Goal: Transaction & Acquisition: Purchase product/service

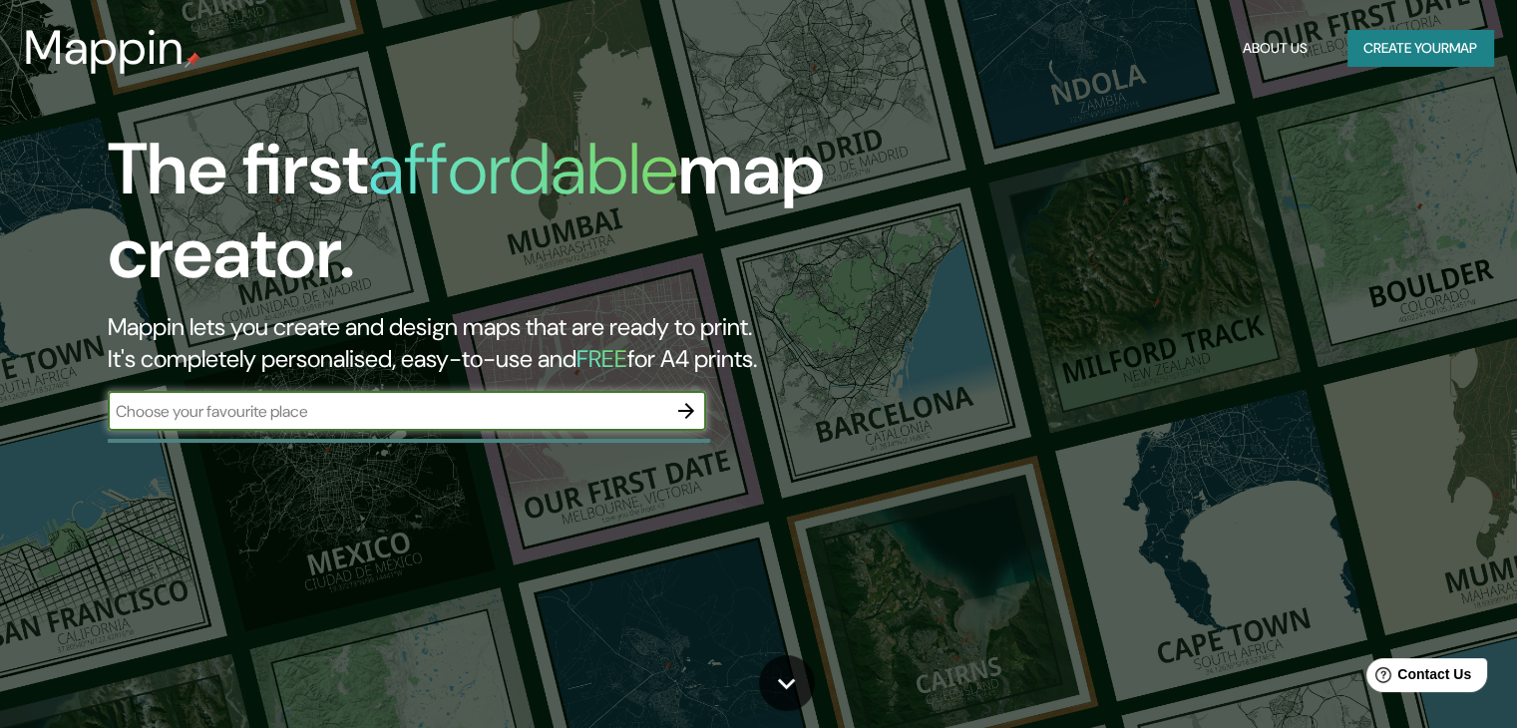
click at [470, 417] on input "text" at bounding box center [387, 411] width 558 height 23
click at [594, 424] on div "​" at bounding box center [407, 411] width 598 height 40
type input "m"
type input "Sams Club Mazatlán [GEOGRAPHIC_DATA]"
click at [678, 413] on icon "button" at bounding box center [686, 411] width 24 height 24
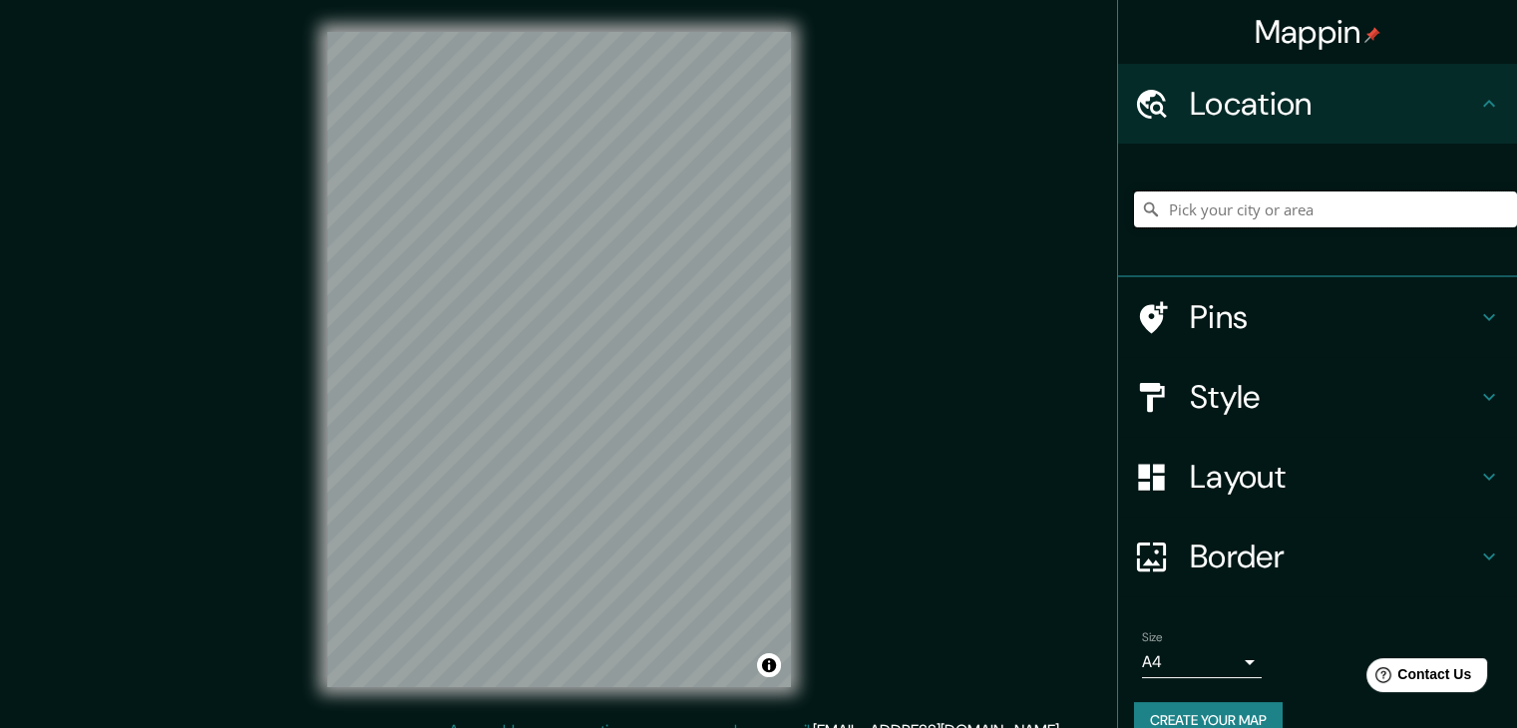
click at [1220, 212] on input "Pick your city or area" at bounding box center [1325, 209] width 383 height 36
click at [1245, 218] on input "[GEOGRAPHIC_DATA], [GEOGRAPHIC_DATA], [GEOGRAPHIC_DATA]" at bounding box center [1325, 209] width 383 height 36
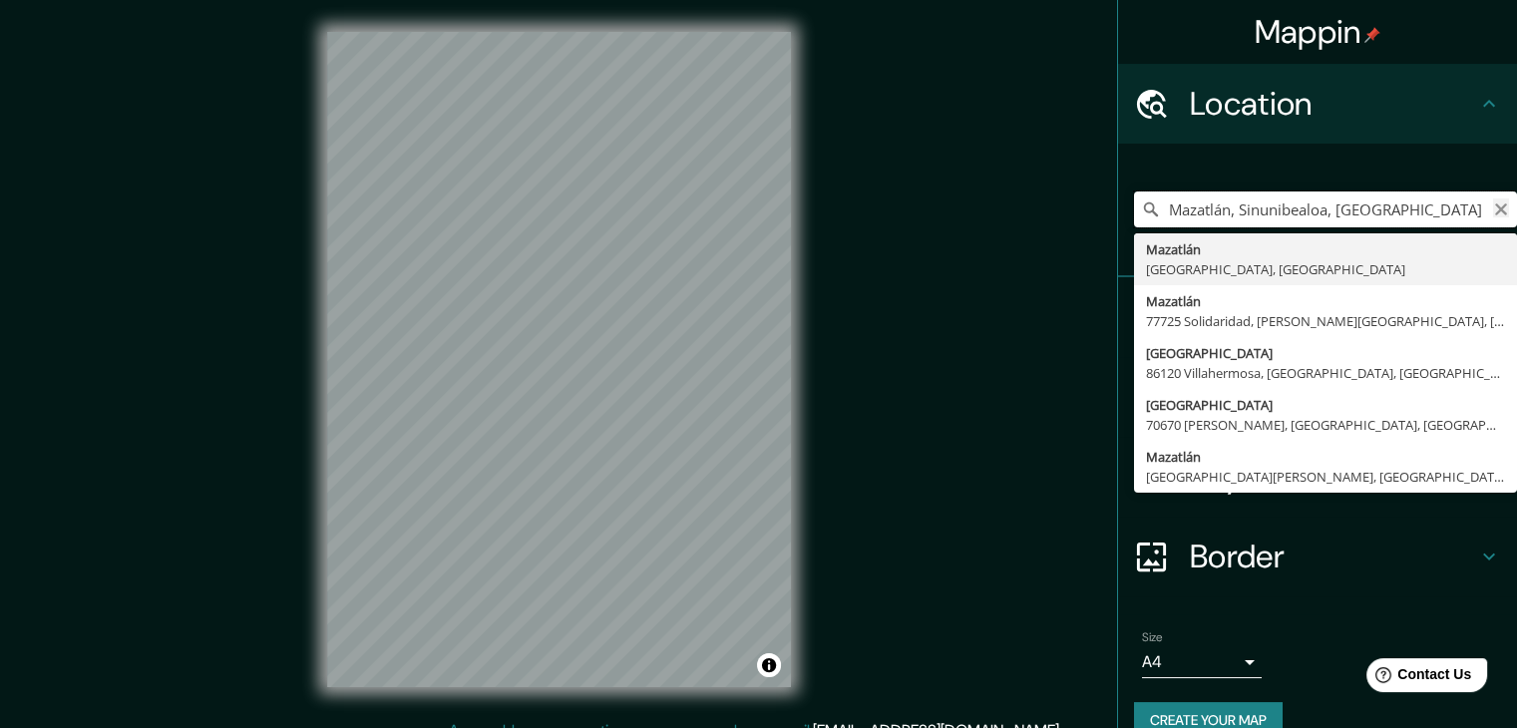
type input "Mazatlán, Sinunibealoa, [GEOGRAPHIC_DATA]"
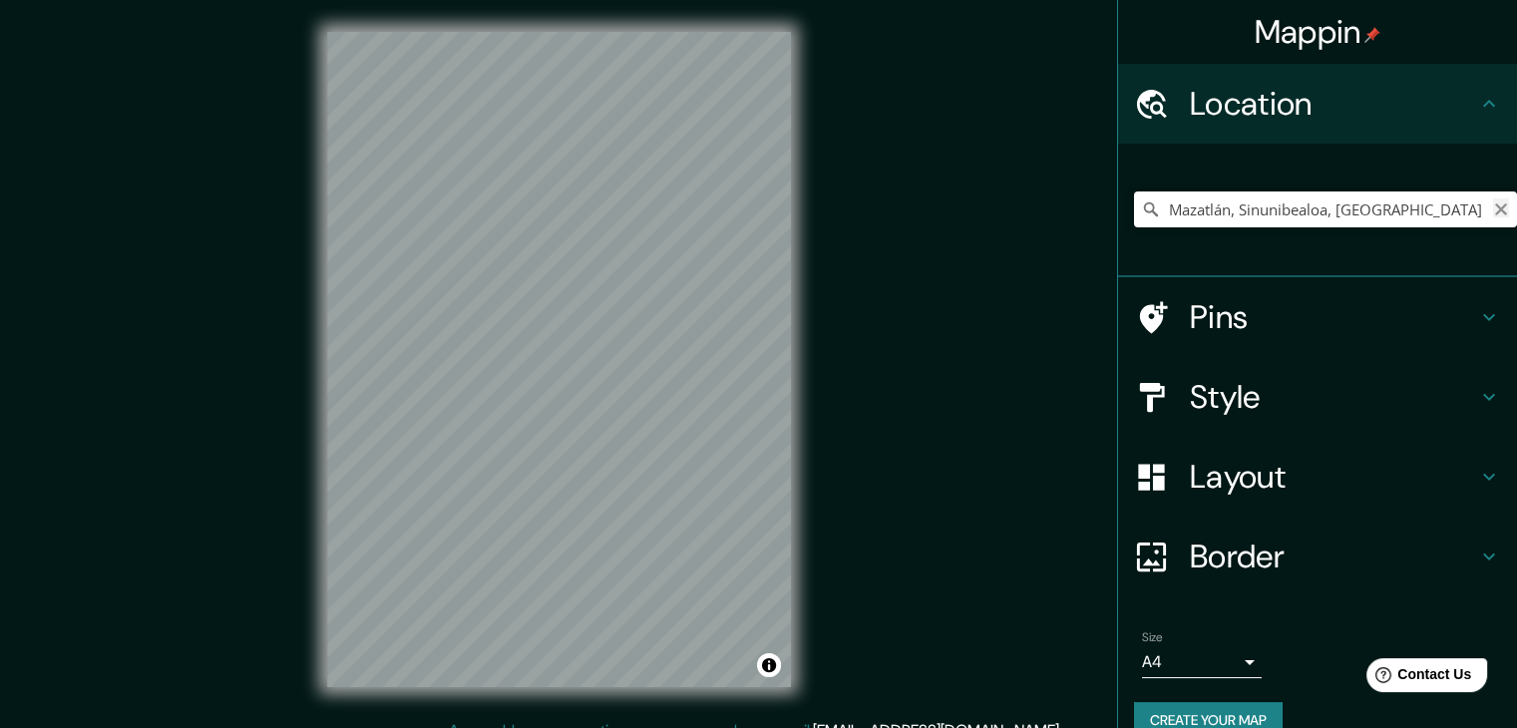
click at [1495, 211] on icon "Clear" at bounding box center [1501, 209] width 12 height 12
click at [1412, 215] on input "Pick your city or area" at bounding box center [1325, 209] width 383 height 36
click at [1356, 208] on input "[GEOGRAPHIC_DATA], [GEOGRAPHIC_DATA], [GEOGRAPHIC_DATA]" at bounding box center [1325, 209] width 383 height 36
type input "[GEOGRAPHIC_DATA], [GEOGRAPHIC_DATA], [GEOGRAPHIC_DATA]"
click at [648, 687] on div "© Mapbox © OpenStreetMap Improve this map" at bounding box center [559, 359] width 528 height 719
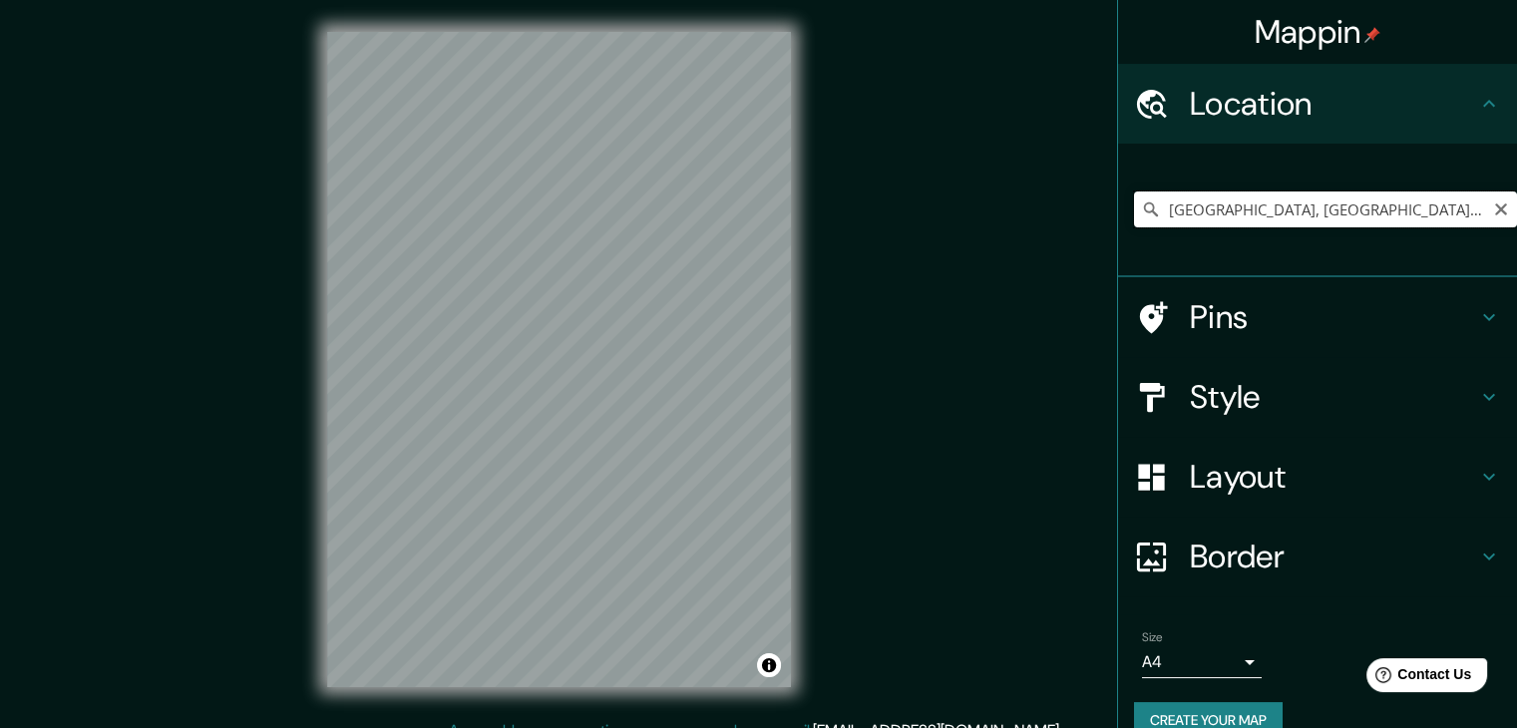
click at [1378, 208] on input "[GEOGRAPHIC_DATA], [GEOGRAPHIC_DATA], [GEOGRAPHIC_DATA]" at bounding box center [1325, 209] width 383 height 36
click at [950, 381] on div "Mappin Location [GEOGRAPHIC_DATA], [GEOGRAPHIC_DATA], [GEOGRAPHIC_DATA] [GEOGRA…" at bounding box center [758, 375] width 1517 height 751
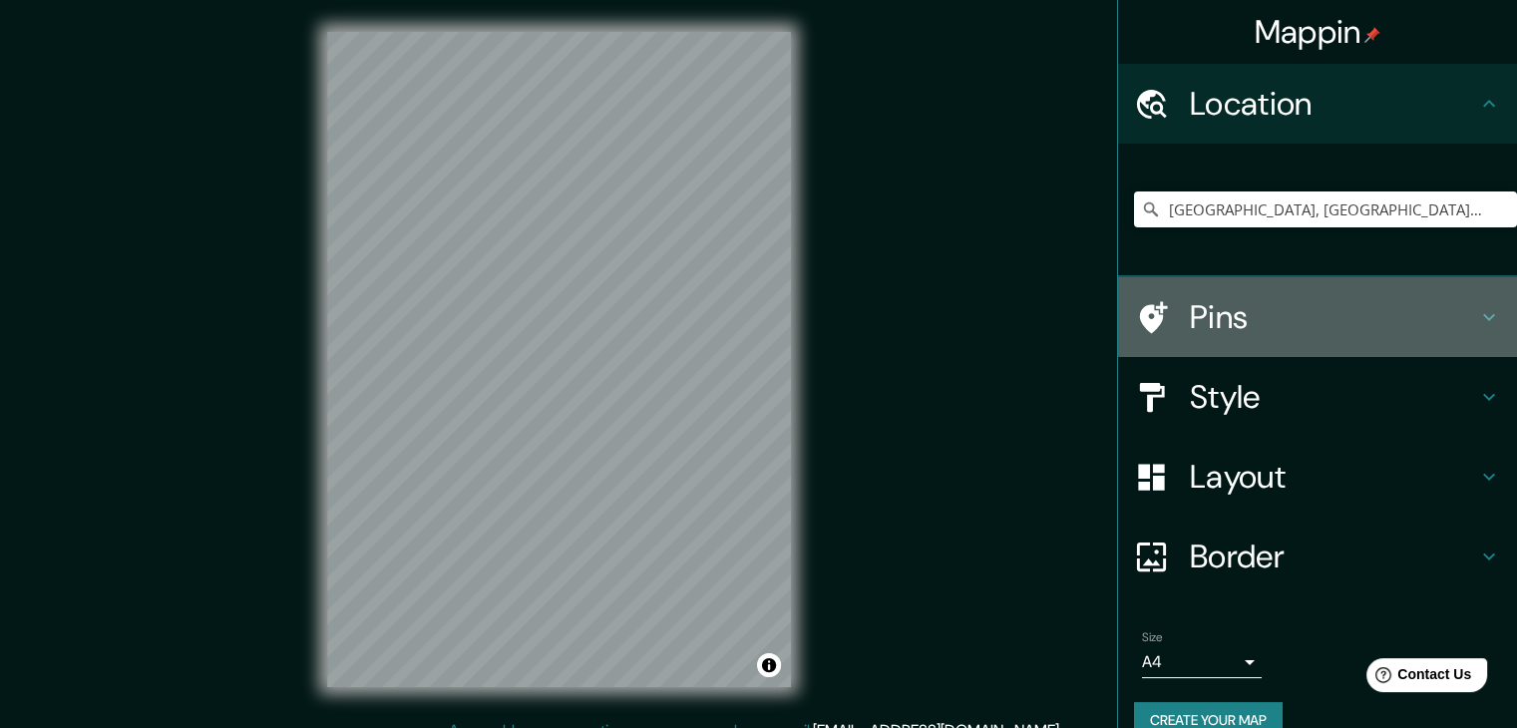
click at [1229, 328] on h4 "Pins" at bounding box center [1333, 317] width 287 height 40
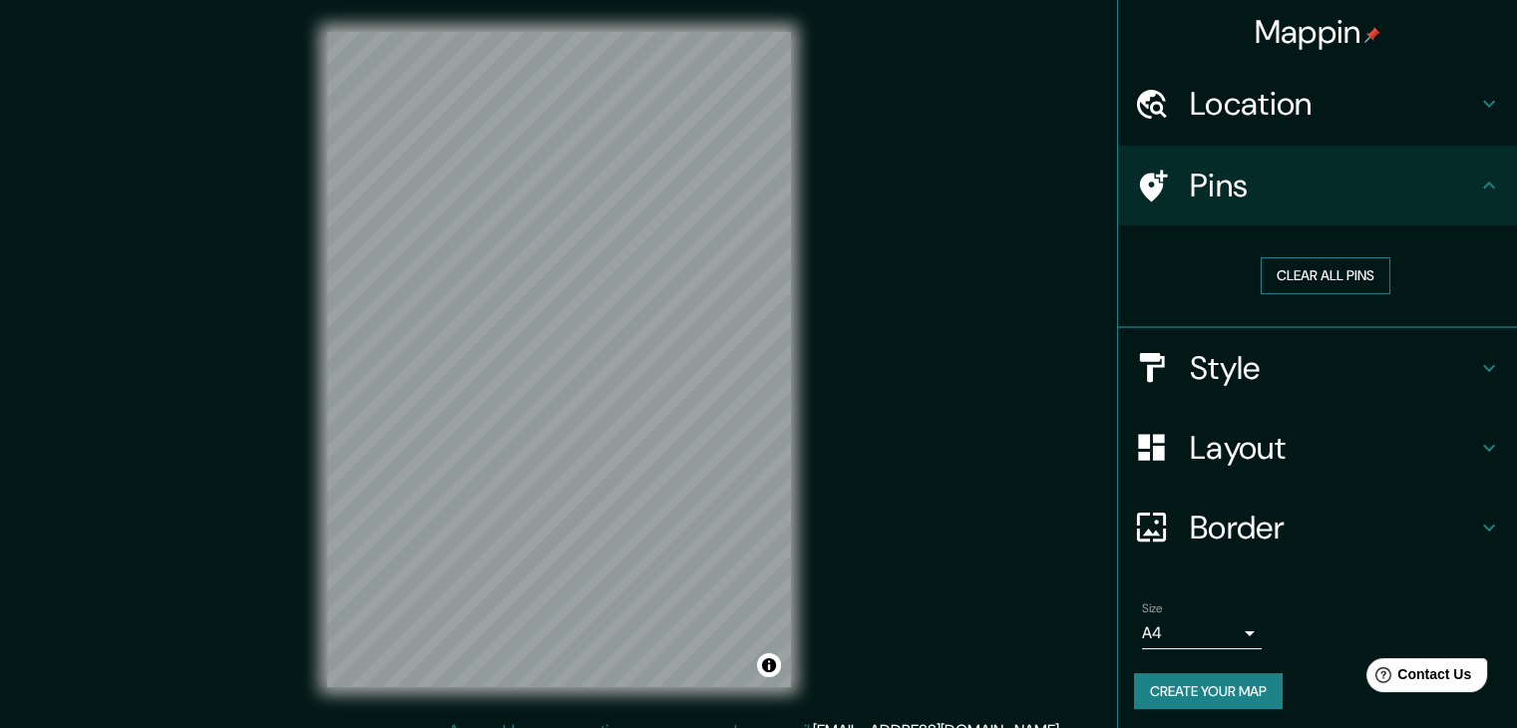
click at [1290, 277] on button "Clear all pins" at bounding box center [1326, 275] width 130 height 37
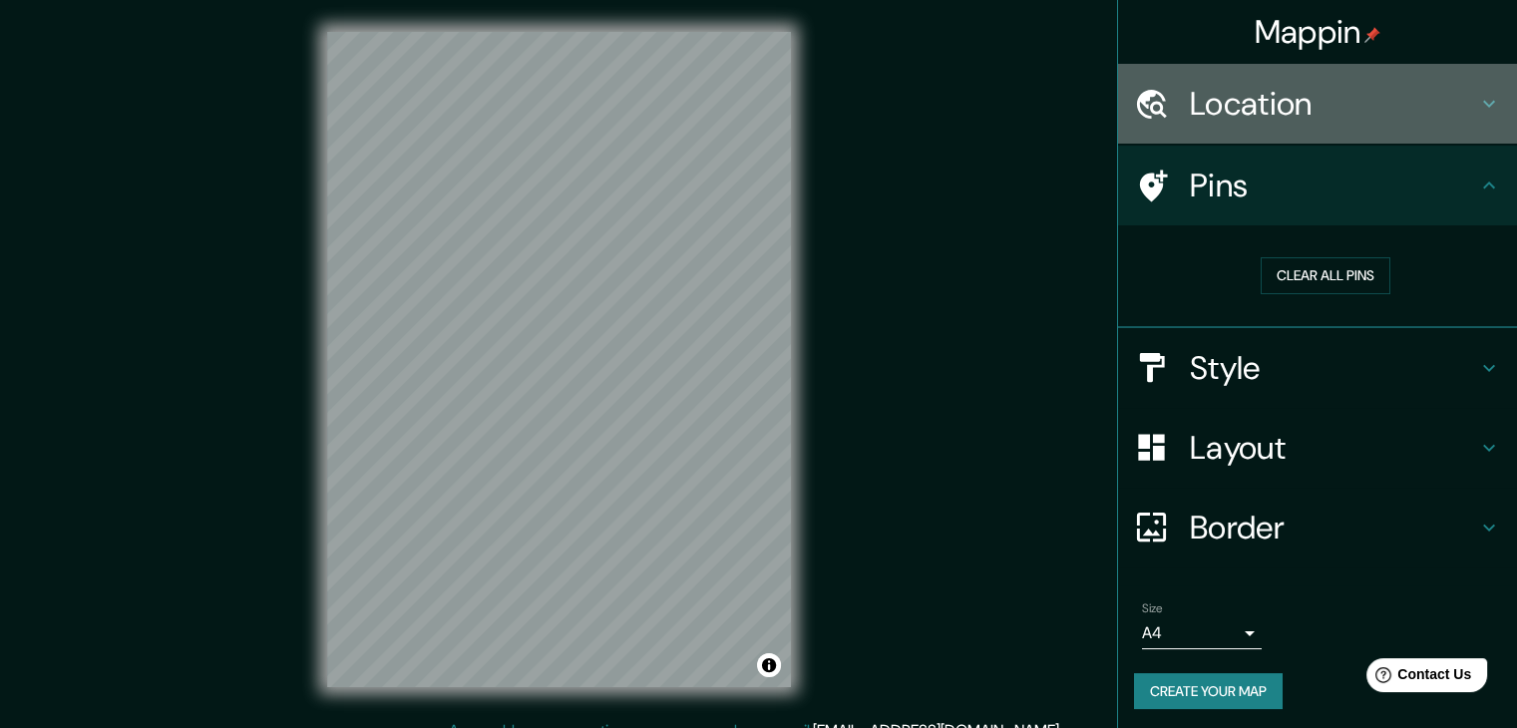
click at [1320, 109] on h4 "Location" at bounding box center [1333, 104] width 287 height 40
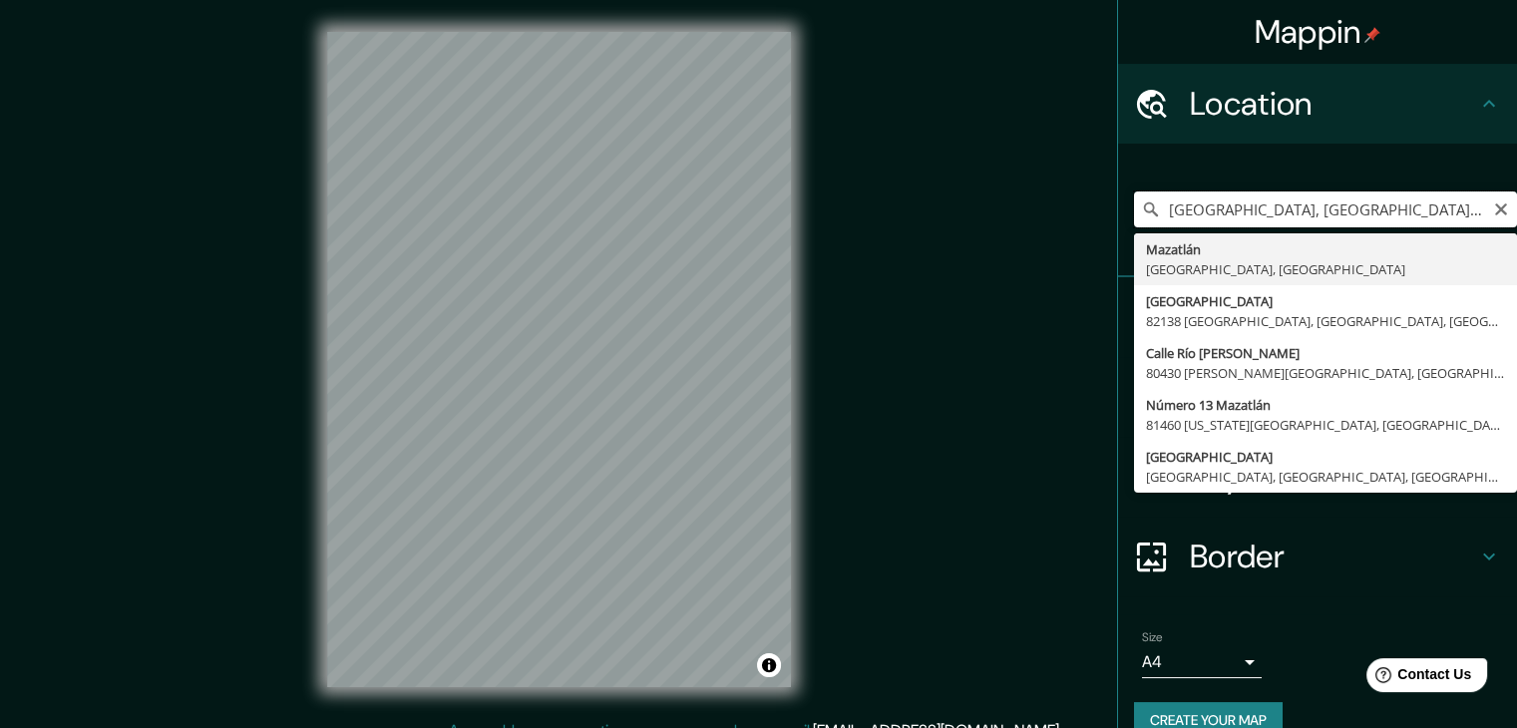
click at [1274, 209] on input "Mazatlán, Sinaloa, México" at bounding box center [1325, 209] width 383 height 36
click at [1476, 211] on input "Mazatlán, Sinaloa, México" at bounding box center [1325, 209] width 383 height 36
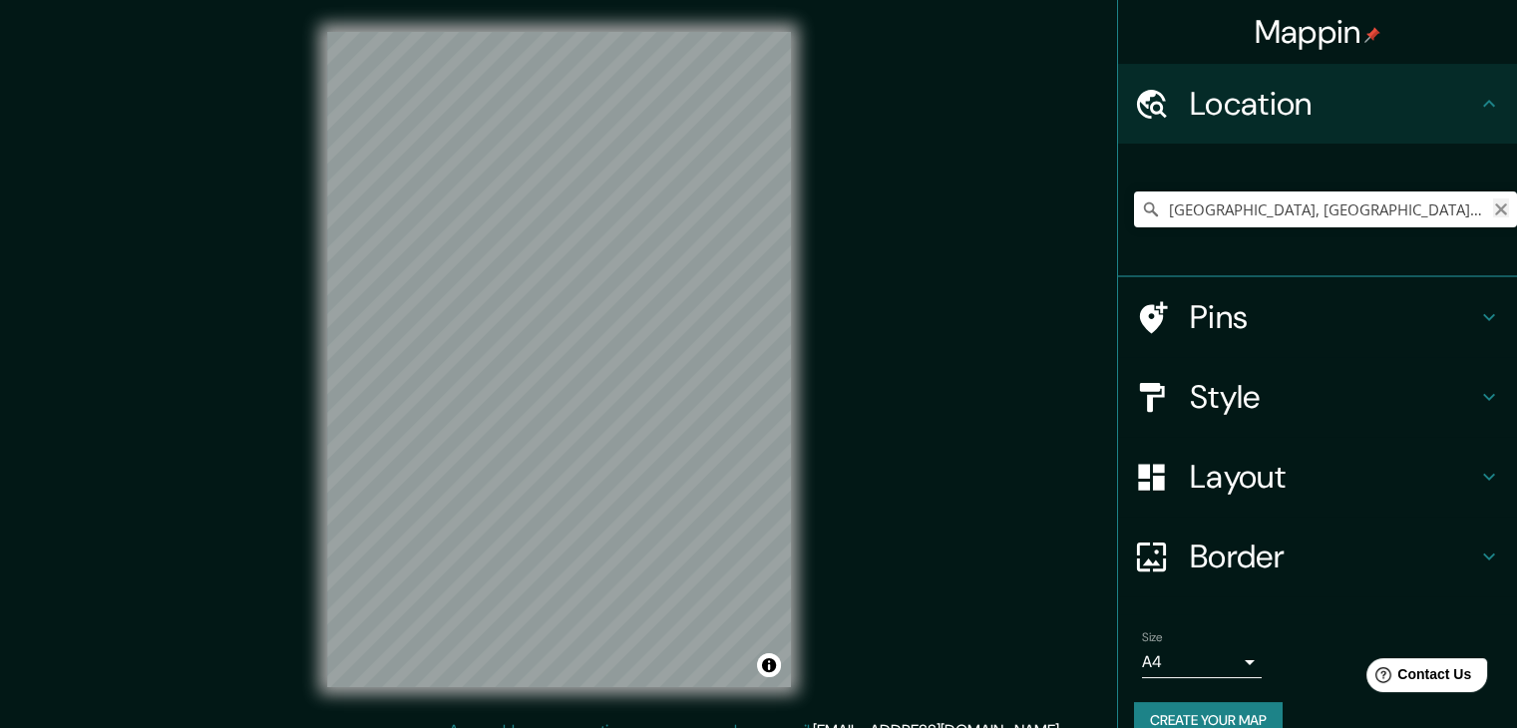
click at [1493, 208] on icon "Clear" at bounding box center [1501, 209] width 16 height 16
click at [1416, 204] on input "Pick your city or area" at bounding box center [1325, 209] width 383 height 36
paste input "Av. Universidad S/N, Alameda, 82123 Mazatlán, Sin."
type input "Mazatlán, Sinaloa, 82123, México"
click at [1250, 398] on h4 "Style" at bounding box center [1333, 397] width 287 height 40
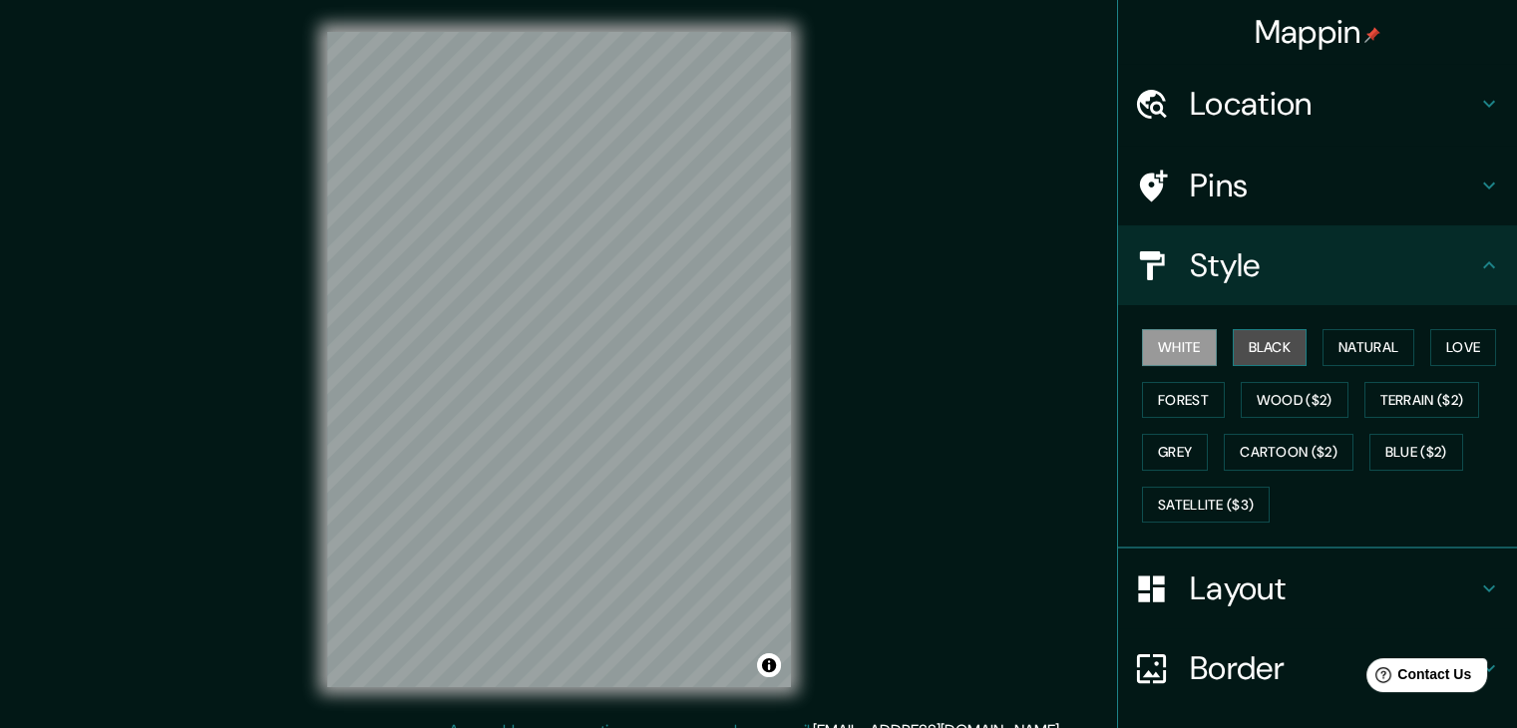
click at [1265, 352] on button "Black" at bounding box center [1270, 347] width 75 height 37
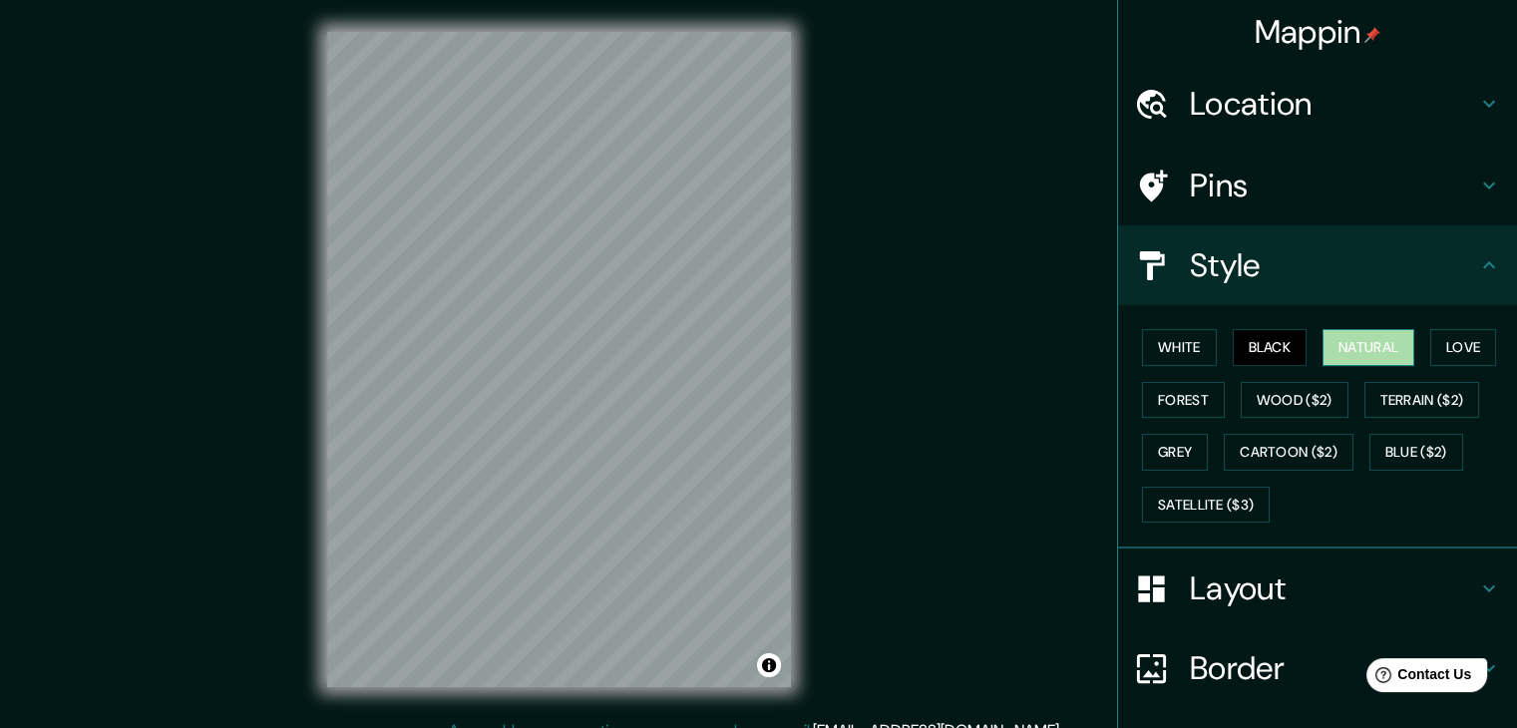
click at [1360, 352] on button "Natural" at bounding box center [1368, 347] width 92 height 37
click at [1463, 344] on button "Love" at bounding box center [1463, 347] width 66 height 37
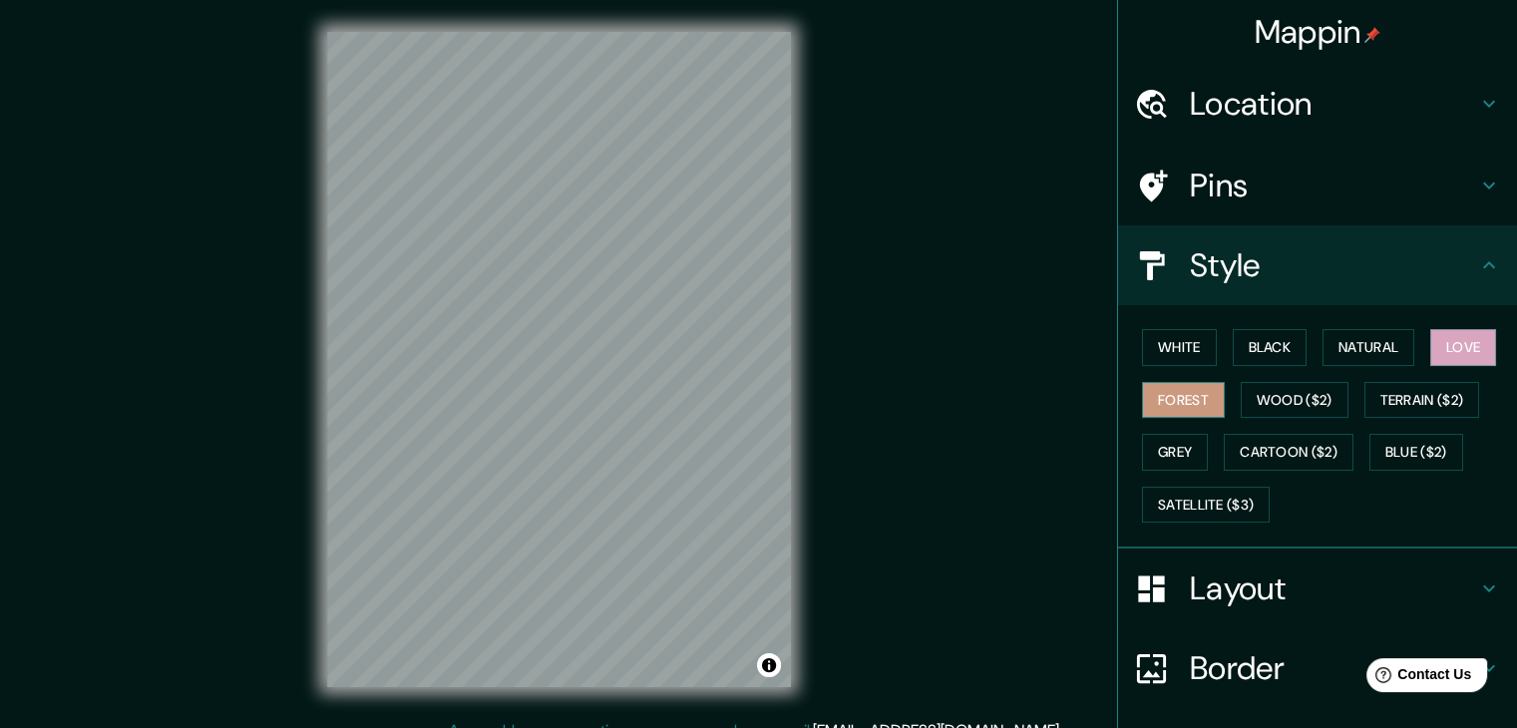
click at [1156, 400] on button "Forest" at bounding box center [1183, 400] width 83 height 37
click at [1259, 388] on button "Wood ($2)" at bounding box center [1295, 400] width 108 height 37
click at [1198, 392] on button "Forest" at bounding box center [1183, 400] width 83 height 37
click at [1441, 332] on button "Love" at bounding box center [1463, 347] width 66 height 37
click at [1364, 347] on button "Natural" at bounding box center [1368, 347] width 92 height 37
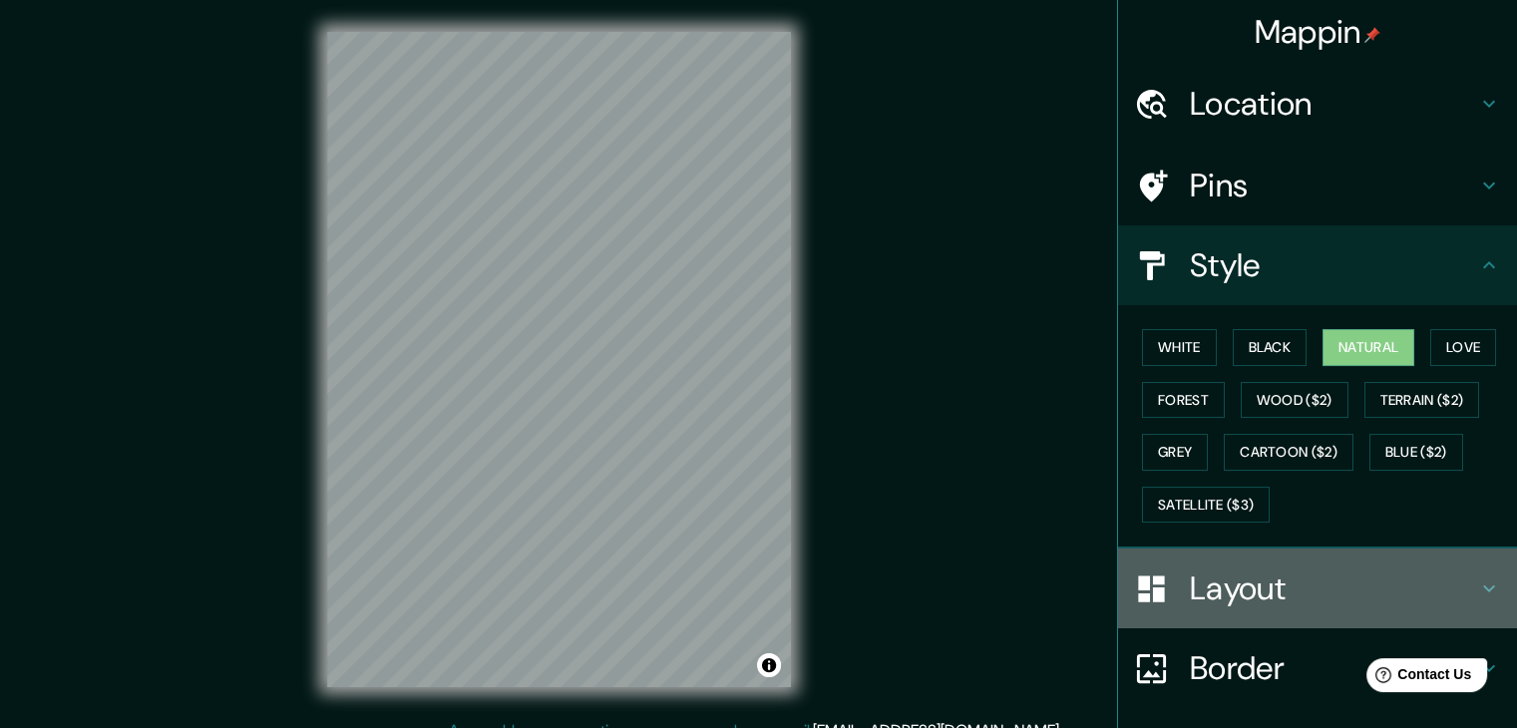
click at [1296, 586] on h4 "Layout" at bounding box center [1333, 588] width 287 height 40
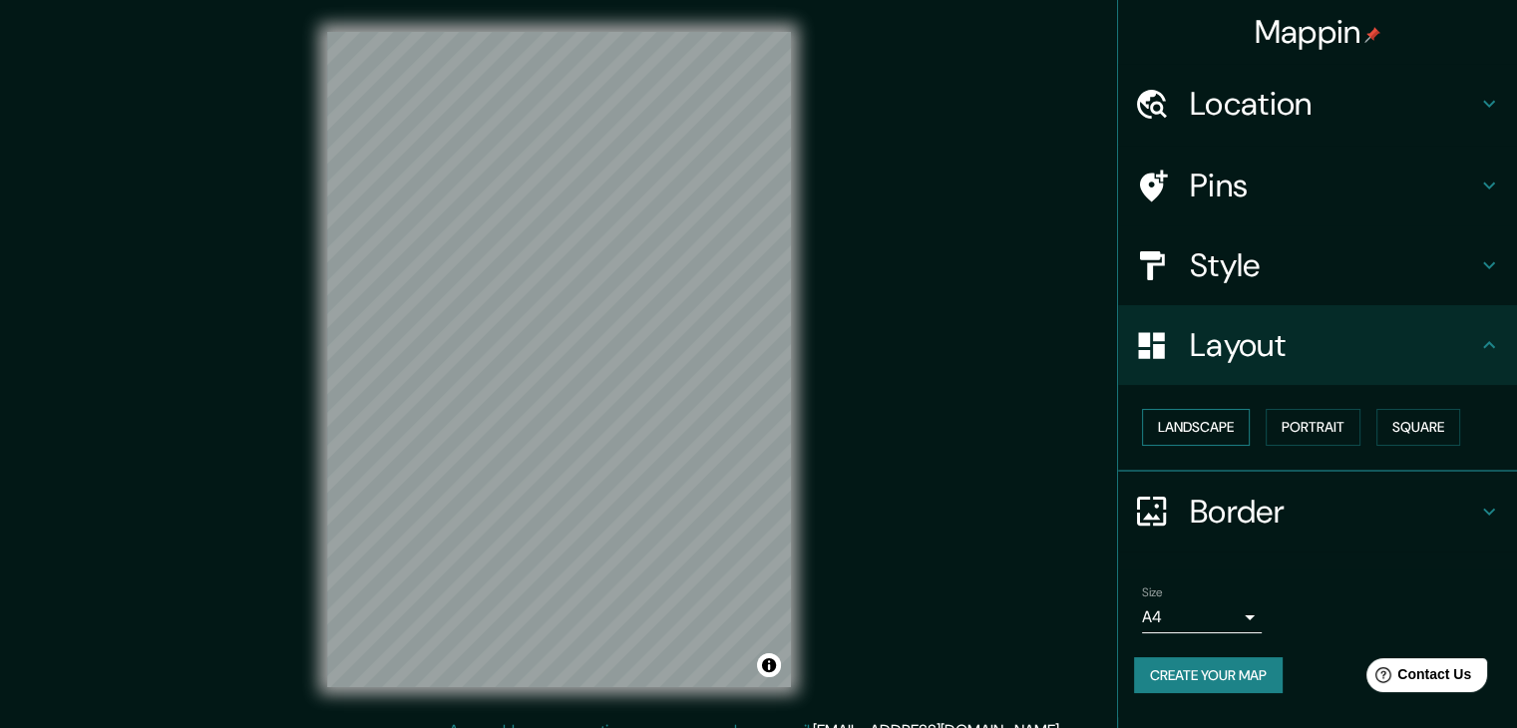
click at [1232, 440] on button "Landscape" at bounding box center [1196, 427] width 108 height 37
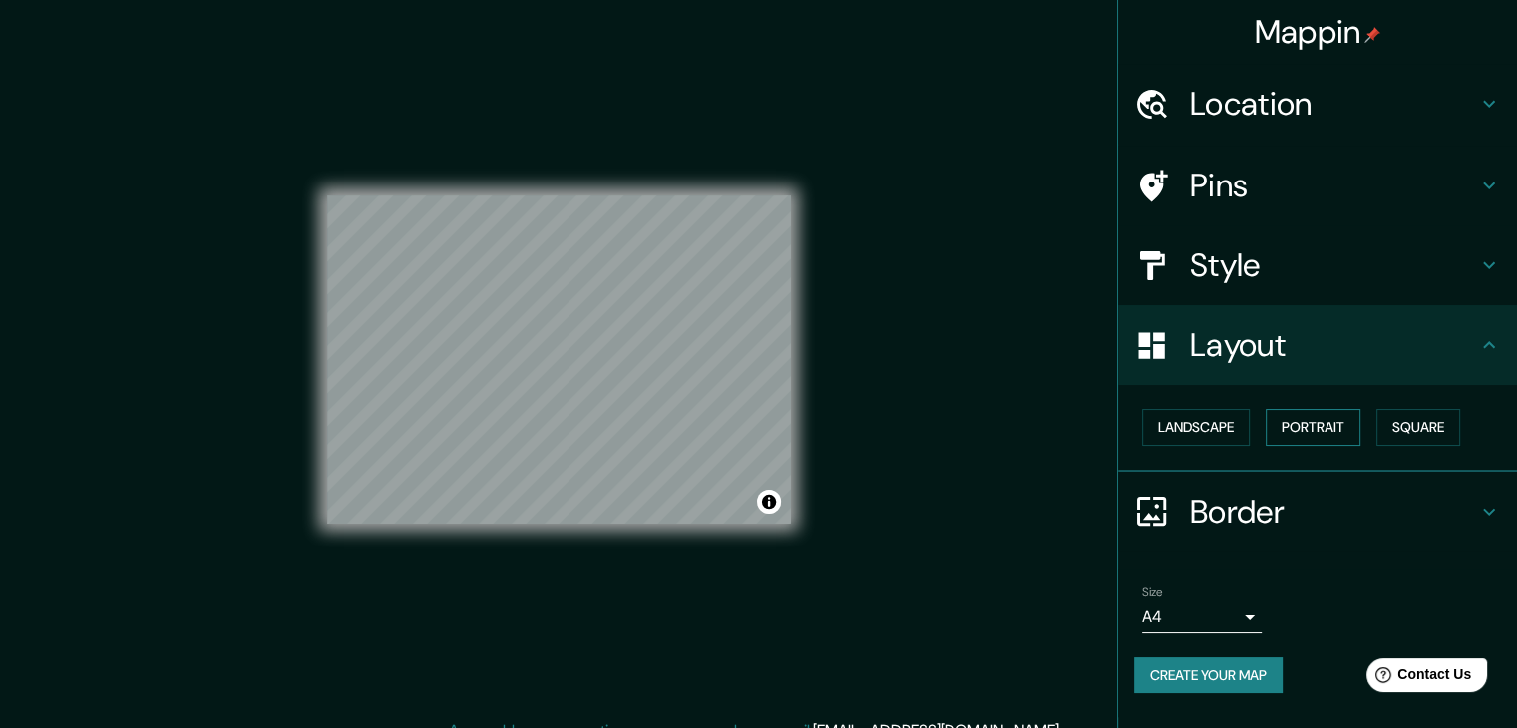
click at [1332, 432] on button "Portrait" at bounding box center [1313, 427] width 95 height 37
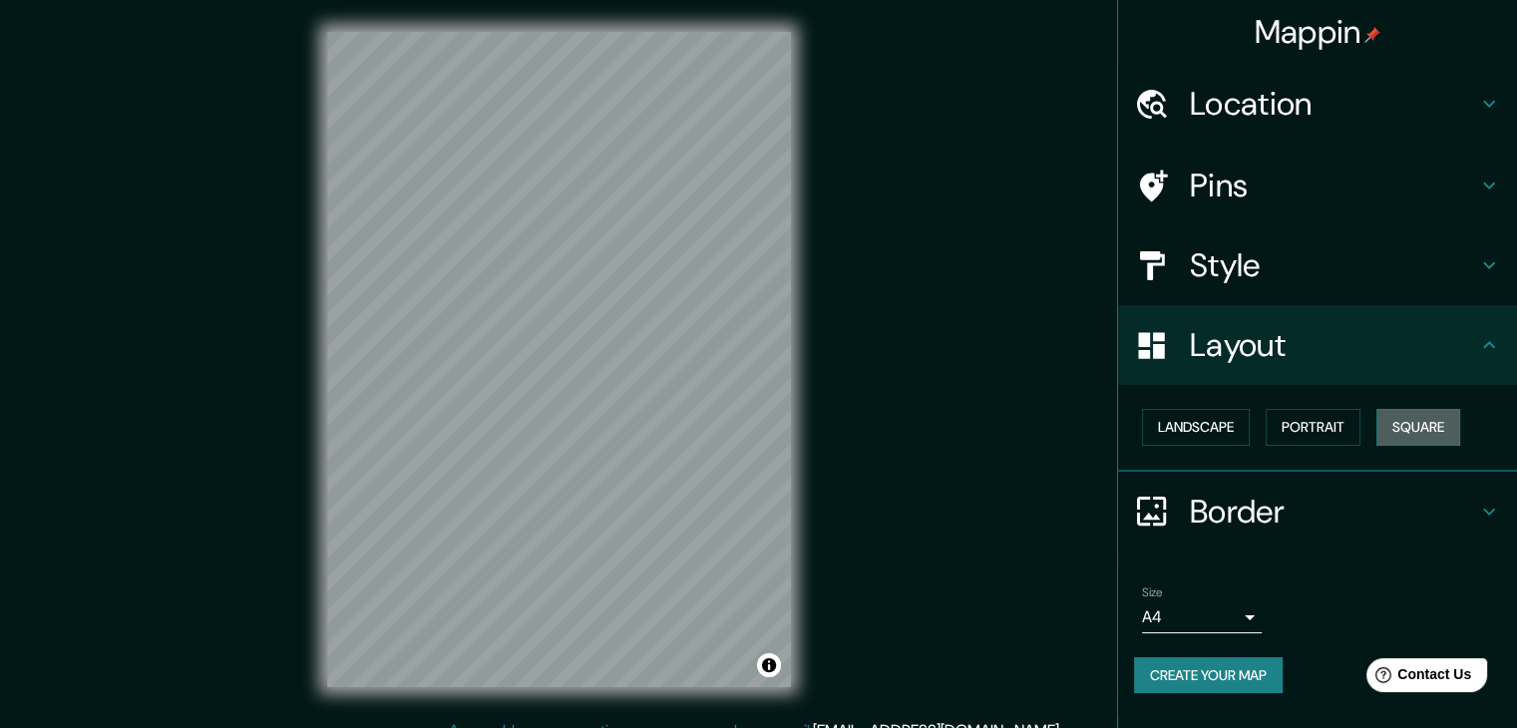
click at [1404, 429] on button "Square" at bounding box center [1418, 427] width 84 height 37
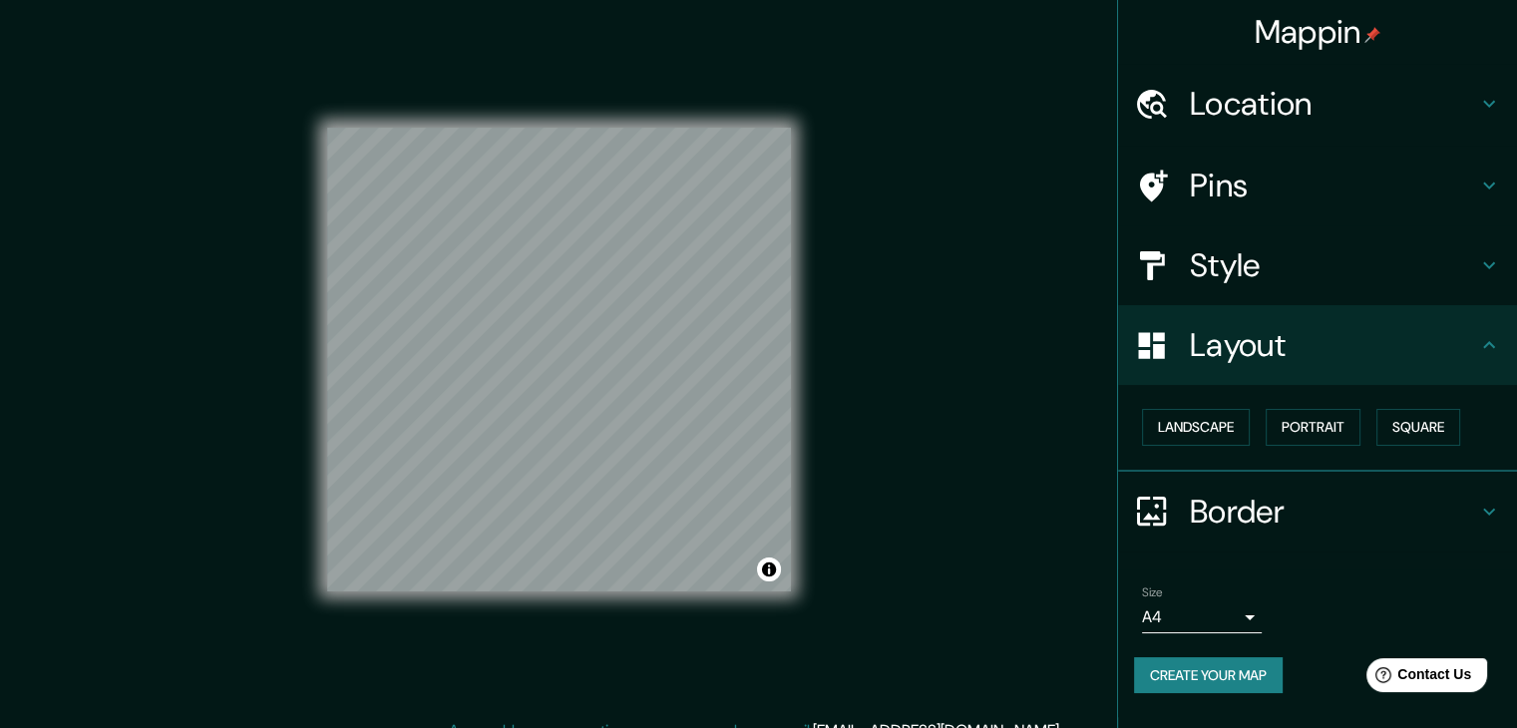
click at [1241, 605] on body "Mappin Location Mazatlán, Sinaloa, 82123, México Mazatlán Sinaloa, 82123, Méxic…" at bounding box center [758, 364] width 1517 height 728
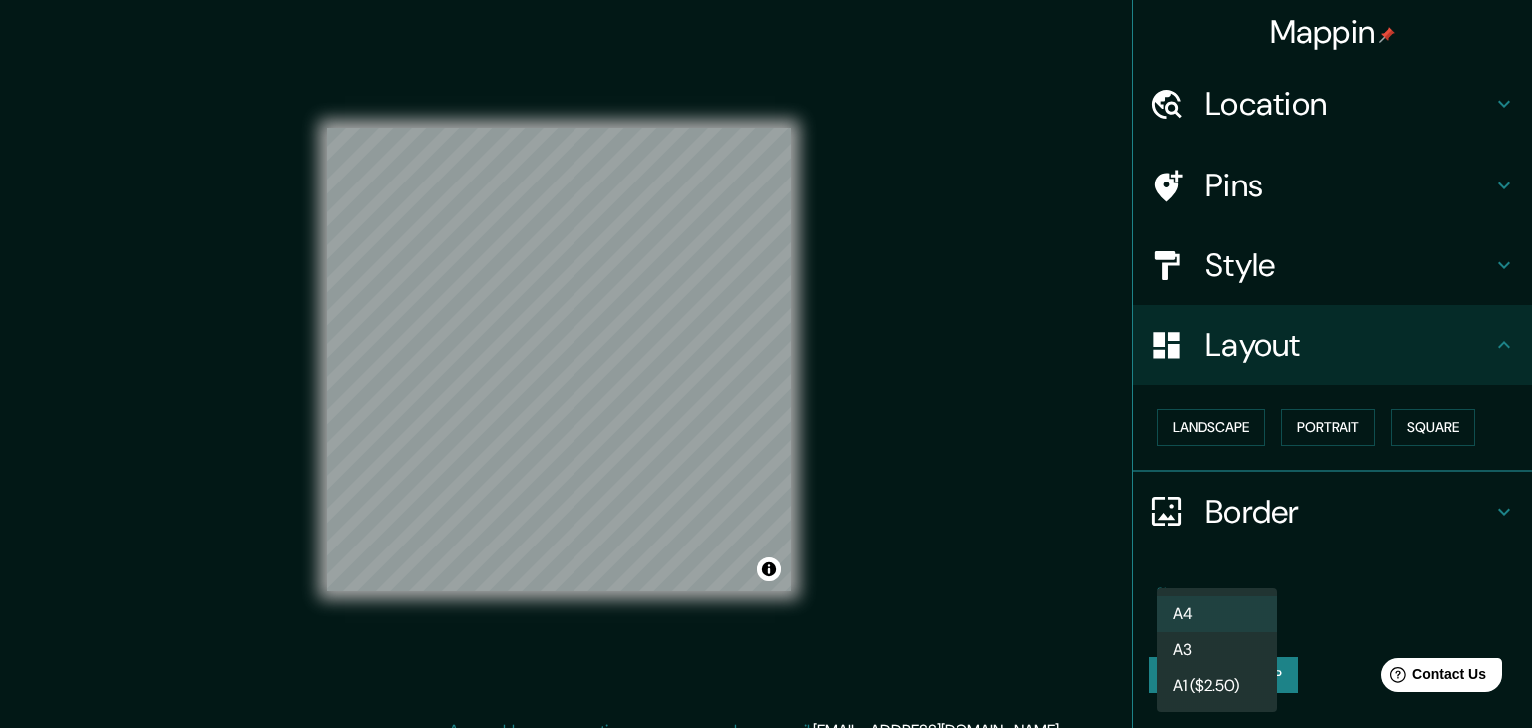
click at [1336, 590] on div at bounding box center [766, 364] width 1532 height 728
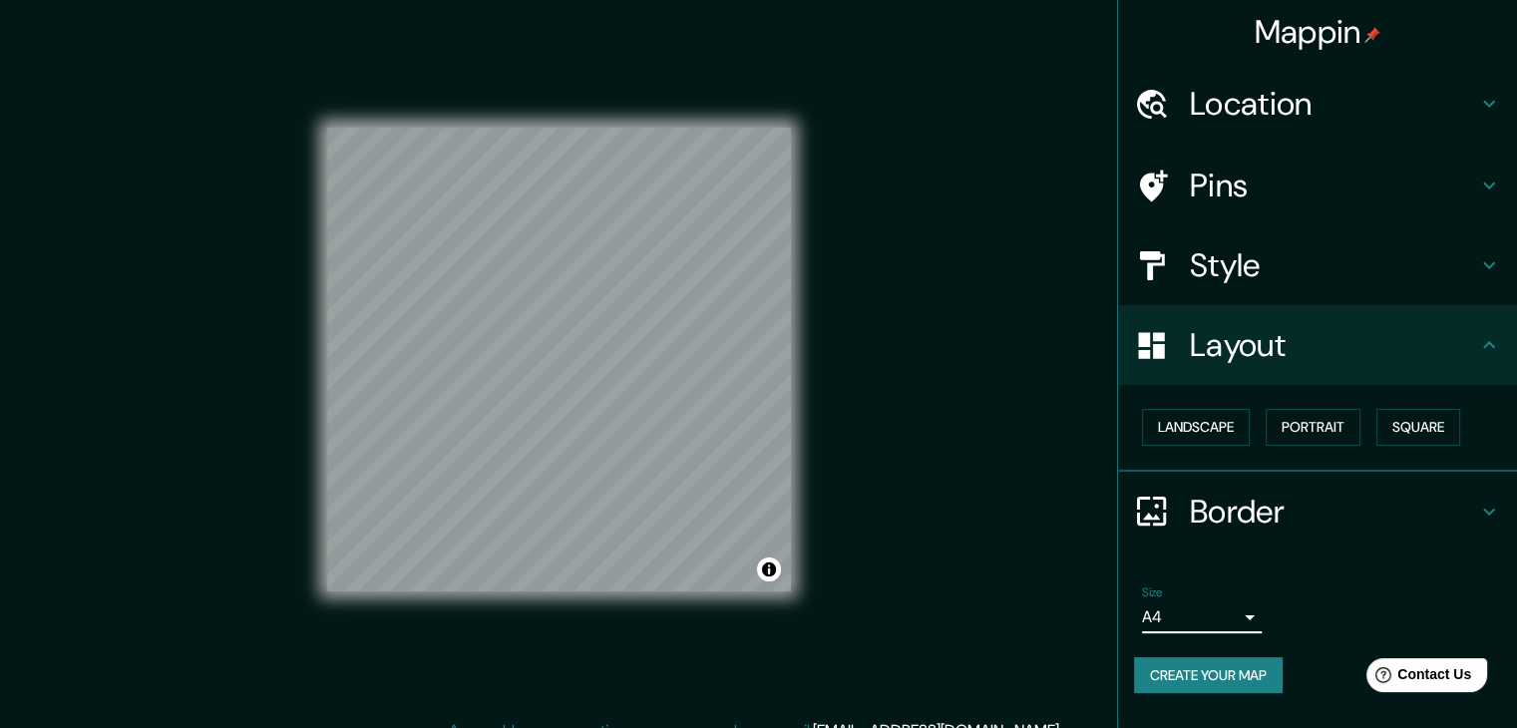
click at [1258, 671] on button "Create your map" at bounding box center [1208, 675] width 149 height 37
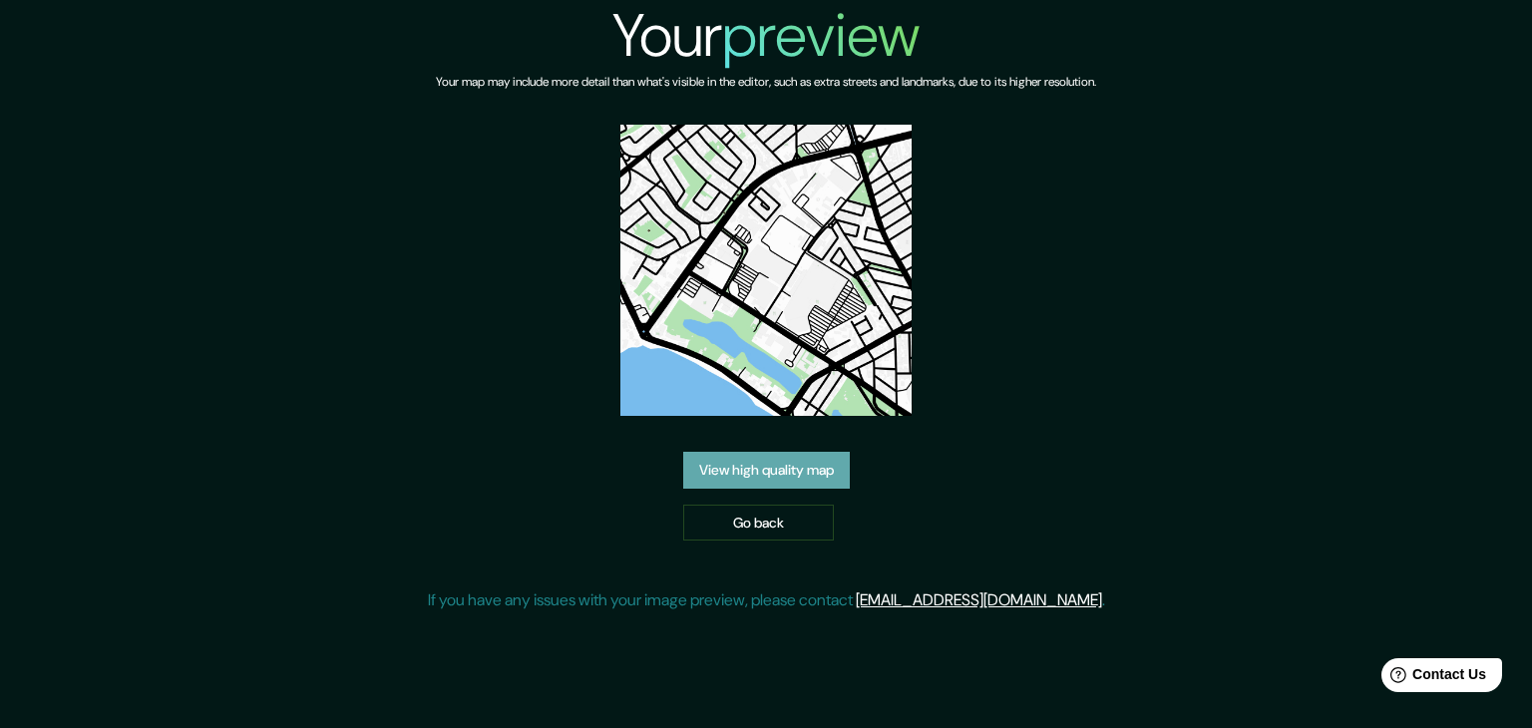
click at [781, 477] on link "View high quality map" at bounding box center [766, 470] width 167 height 37
